Goal: Feedback & Contribution: Submit feedback/report problem

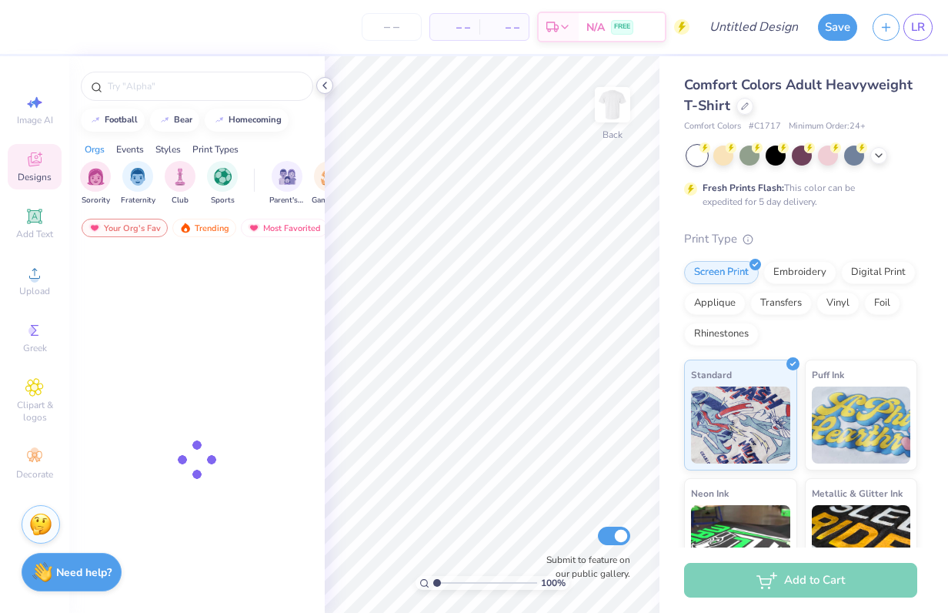
click at [325, 86] on icon at bounding box center [325, 85] width 12 height 12
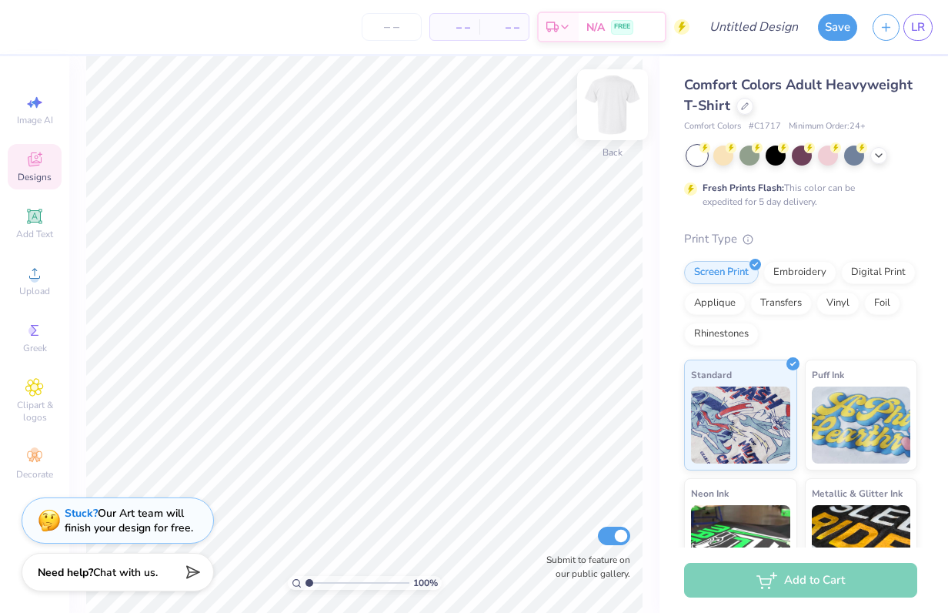
click at [613, 108] on img at bounding box center [613, 105] width 62 height 62
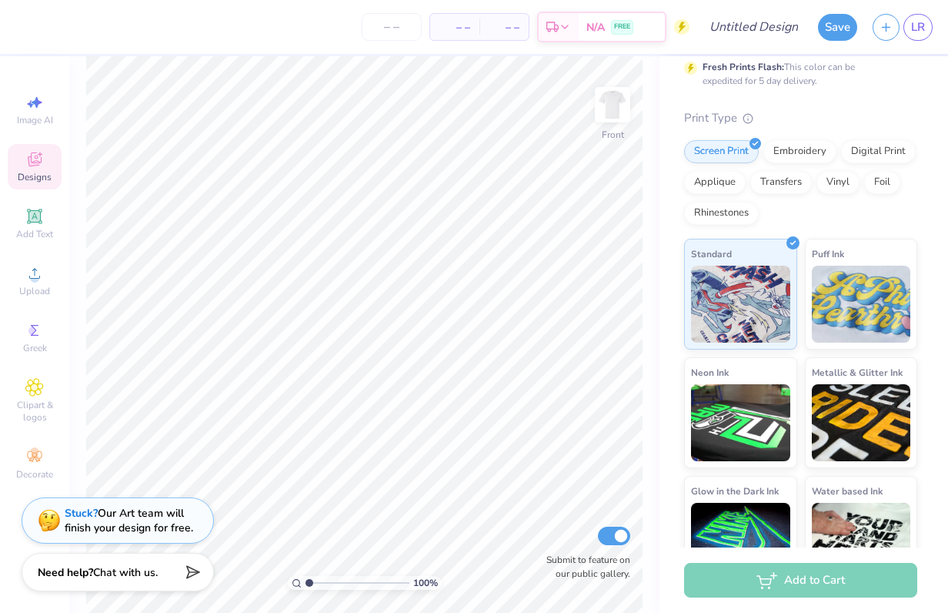
scroll to position [122, 0]
click at [125, 516] on div "Stuck? Our Art team will finish your design for free." at bounding box center [129, 517] width 129 height 29
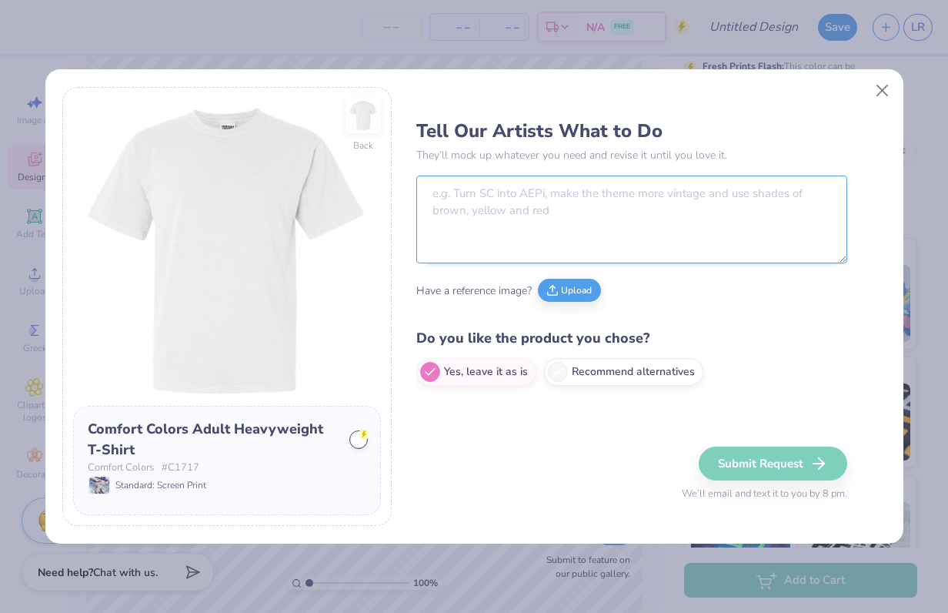
click at [499, 194] on textarea at bounding box center [631, 219] width 431 height 88
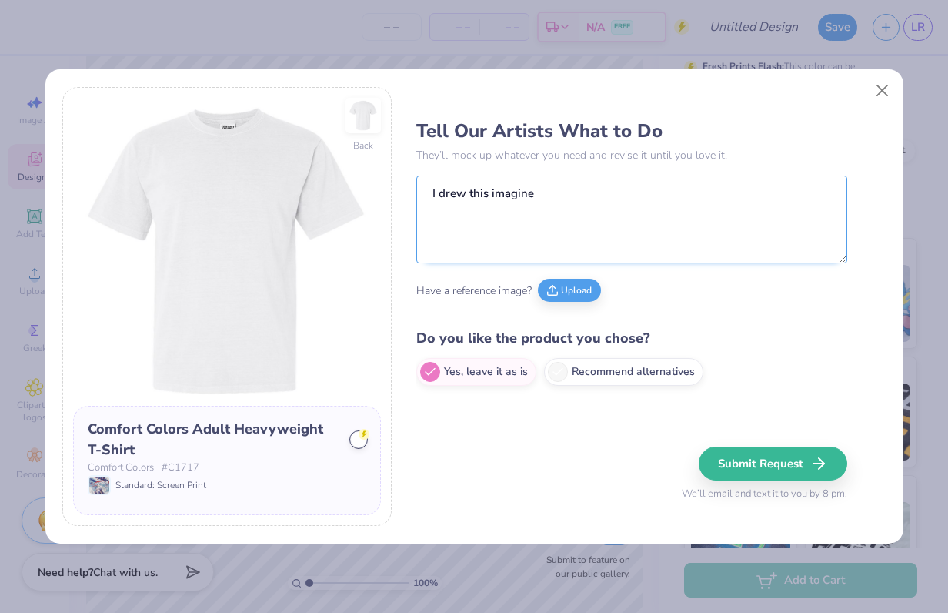
click at [473, 193] on textarea "I drew this imagine" at bounding box center [631, 219] width 431 height 88
type textarea "I drew"
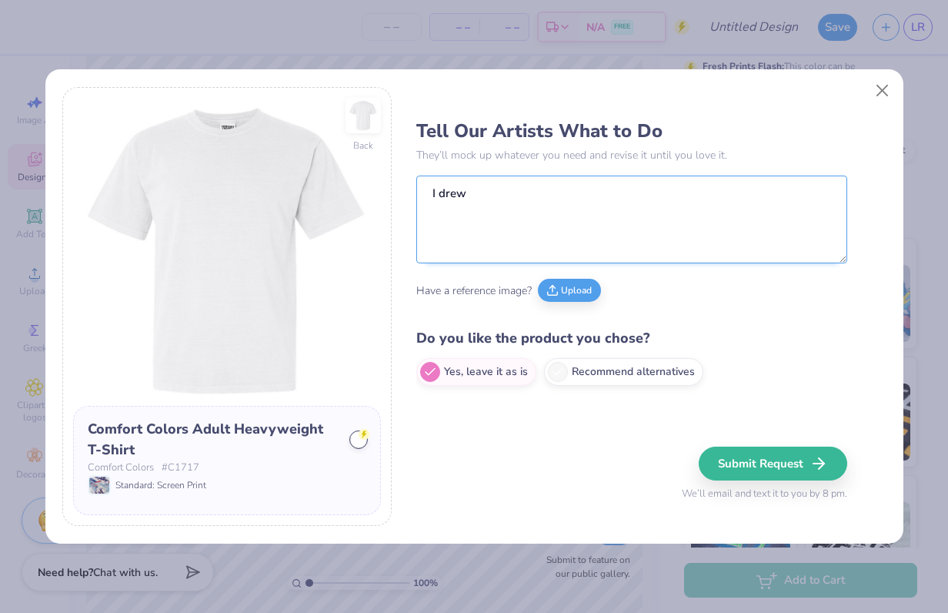
click at [449, 192] on textarea "I drew" at bounding box center [631, 219] width 431 height 88
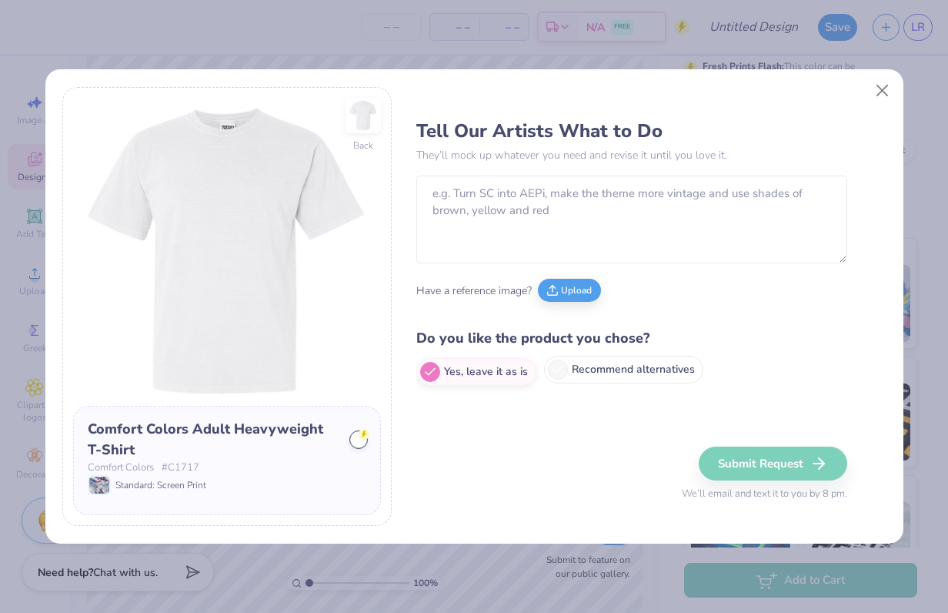
click at [615, 380] on label "Recommend alternatives" at bounding box center [623, 370] width 159 height 28
click at [426, 377] on input "Recommend alternatives" at bounding box center [421, 372] width 10 height 10
radio input "true"
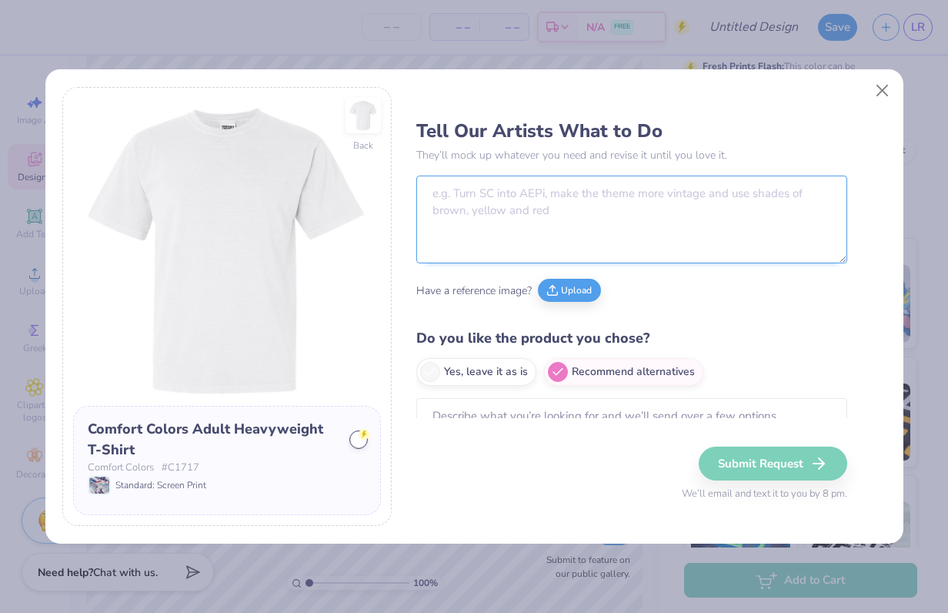
click at [497, 204] on textarea at bounding box center [631, 219] width 431 height 88
drag, startPoint x: 729, startPoint y: 9, endPoint x: 860, endPoint y: 119, distance: 171.0
click at [860, 119] on div "Tell Our Artists What to Do They’ll mock up whatever you need and revise it unt…" at bounding box center [650, 306] width 469 height 439
click at [881, 90] on button "Close" at bounding box center [881, 90] width 29 height 29
radio input "true"
